Goal: Task Accomplishment & Management: Use online tool/utility

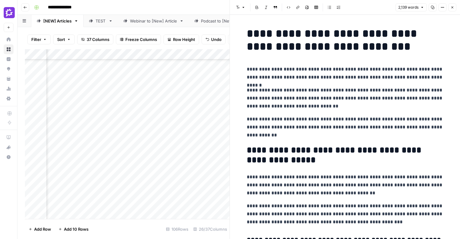
click at [453, 7] on icon "button" at bounding box center [453, 7] width 2 height 2
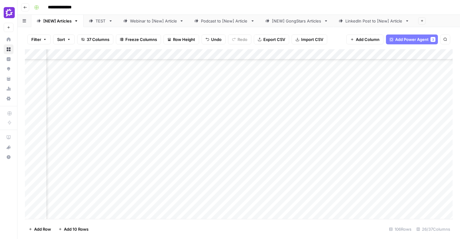
click at [334, 89] on div "Add Column" at bounding box center [239, 133] width 428 height 169
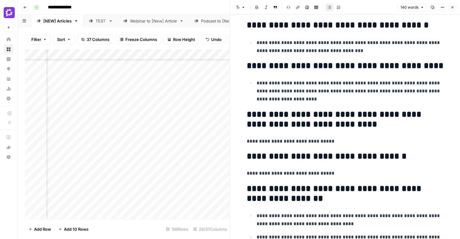
scroll to position [83, 0]
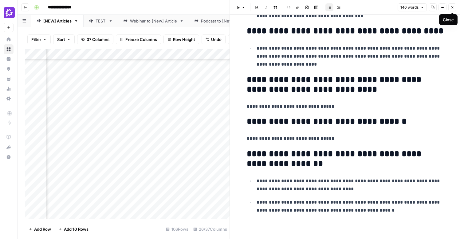
click at [454, 8] on icon "button" at bounding box center [453, 8] width 4 height 4
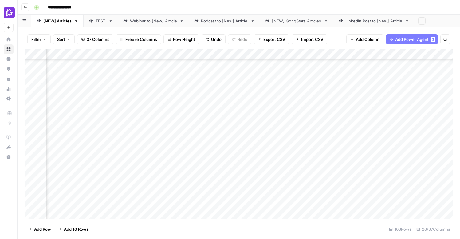
scroll to position [136, 1246]
click at [410, 36] on button "Add Power Agent 3" at bounding box center [412, 39] width 52 height 10
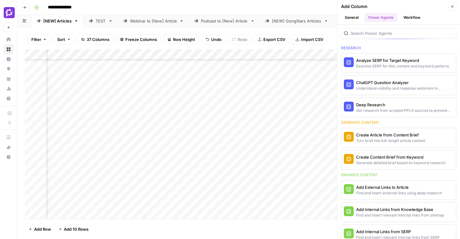
scroll to position [0, 0]
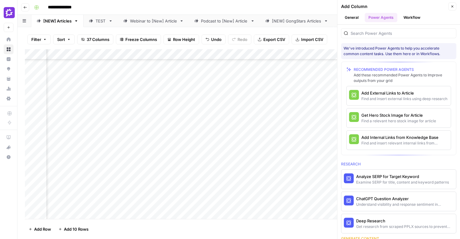
click at [452, 6] on icon "button" at bounding box center [453, 7] width 4 height 4
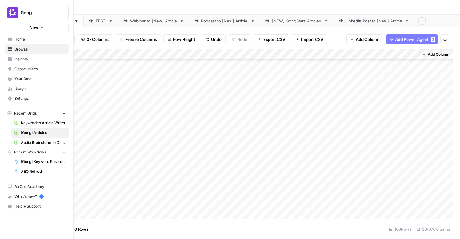
click at [5, 40] on link "Home" at bounding box center [37, 39] width 64 height 10
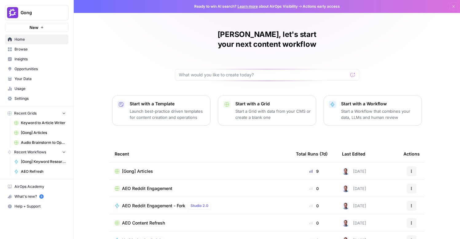
click at [34, 24] on span "New" at bounding box center [34, 27] width 9 height 6
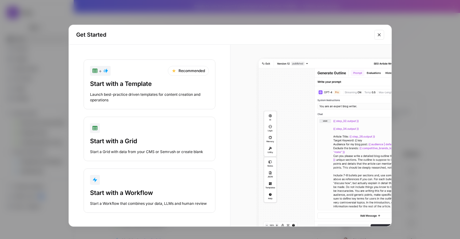
click at [154, 195] on div "Start with a Workflow" at bounding box center [149, 192] width 119 height 9
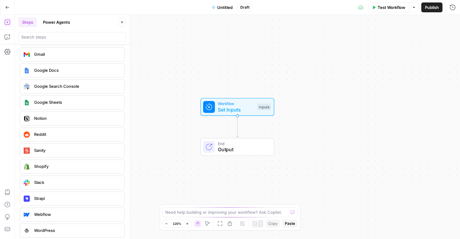
scroll to position [1146, 0]
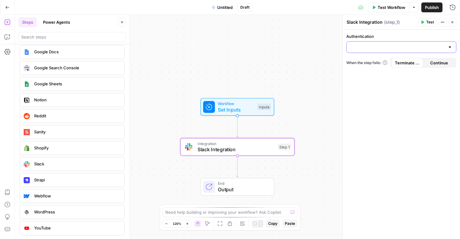
click at [407, 44] on input "Authentication" at bounding box center [398, 47] width 95 height 6
click at [360, 62] on span "Slack 1" at bounding box center [400, 62] width 97 height 6
type input "Slack 1"
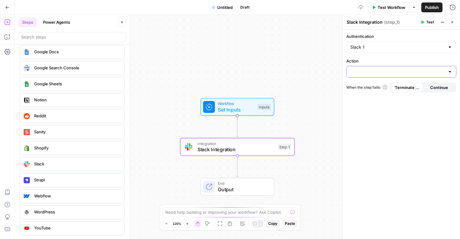
click at [366, 71] on input "Action" at bounding box center [398, 72] width 95 height 6
click at [378, 86] on span "Send Channel Message" at bounding box center [400, 87] width 97 height 6
type input "Send Channel Message"
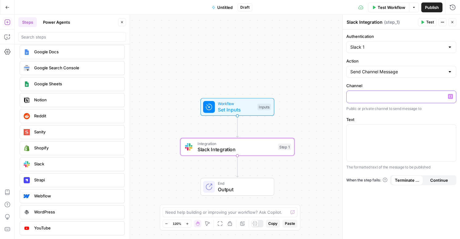
click at [384, 94] on p at bounding box center [402, 96] width 102 height 6
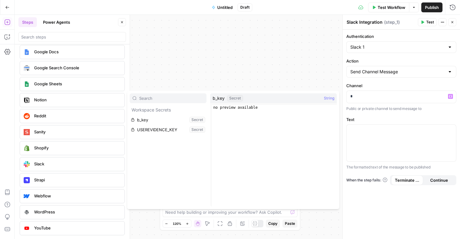
click at [314, 65] on div "Workflow Set Inputs Inputs Integration Slack Integration Step 1 End Output" at bounding box center [238, 127] width 446 height 224
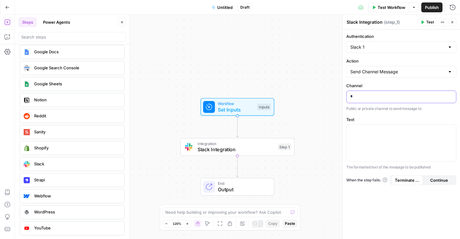
click at [369, 97] on p "*" at bounding box center [402, 96] width 102 height 6
click at [426, 74] on input "Action" at bounding box center [398, 72] width 95 height 6
type input "Send Channel Message"
click at [404, 55] on div "Authentication Slack 1 Action Send Channel Message Channel * Public or private …" at bounding box center [401, 134] width 117 height 209
click at [454, 23] on icon "button" at bounding box center [453, 22] width 4 height 4
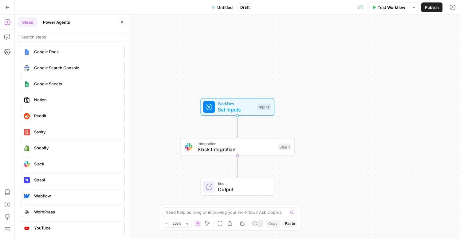
click at [265, 150] on span "Slack Integration" at bounding box center [236, 148] width 77 height 7
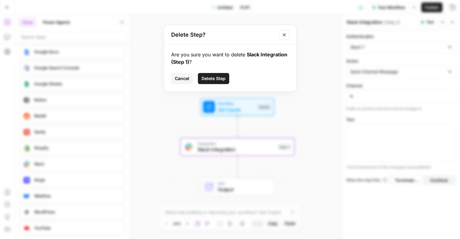
click at [211, 79] on span "Delete Step" at bounding box center [214, 78] width 24 height 6
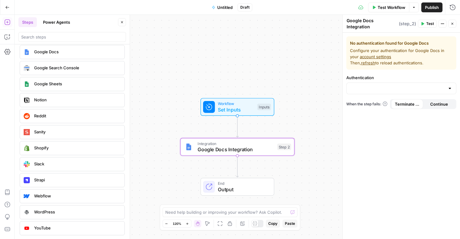
click at [438, 82] on div at bounding box center [402, 88] width 110 height 12
click at [408, 99] on span "﹢ Create New" at bounding box center [400, 100] width 97 height 6
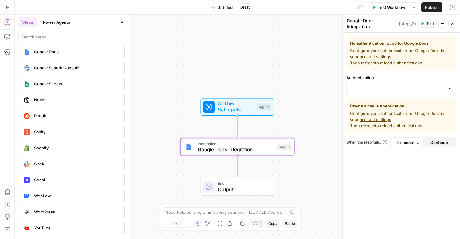
click at [455, 22] on button "Close" at bounding box center [453, 24] width 8 height 8
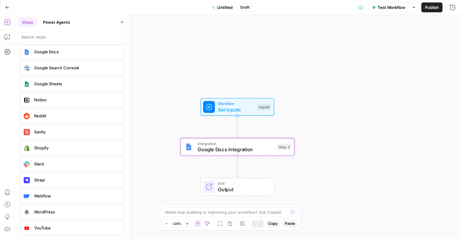
click at [270, 151] on span "Google Docs Integration" at bounding box center [236, 148] width 77 height 7
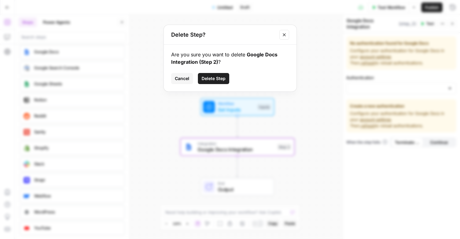
click at [212, 83] on button "Delete Step" at bounding box center [213, 78] width 31 height 11
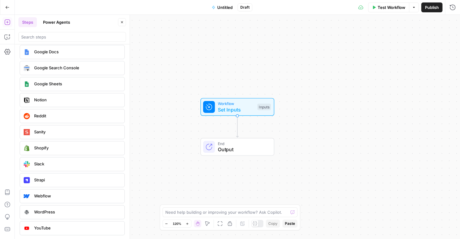
click at [265, 22] on div "Workflow Set Inputs Inputs End Output" at bounding box center [238, 127] width 446 height 224
